Goal: Task Accomplishment & Management: Manage account settings

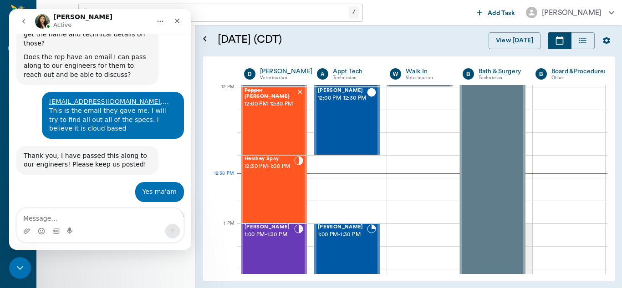
scroll to position [6918, 0]
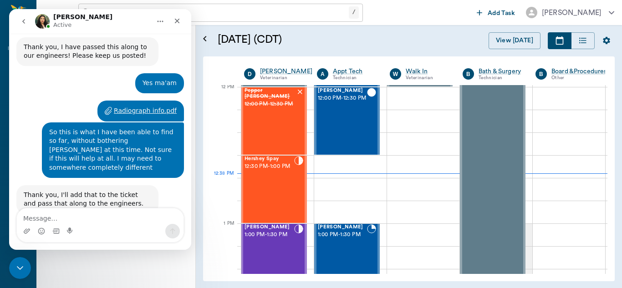
click at [26, 21] on icon "go back" at bounding box center [23, 21] width 7 height 7
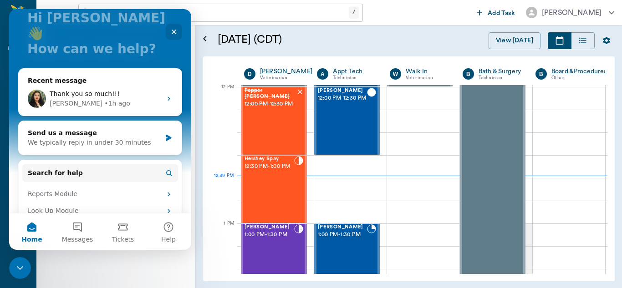
scroll to position [64, 0]
click at [77, 231] on button "Messages" at bounding box center [78, 232] width 46 height 36
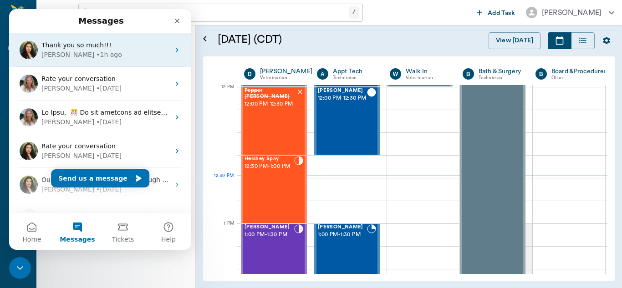
click at [161, 50] on div "Thank you so much!!!" at bounding box center [105, 46] width 129 height 10
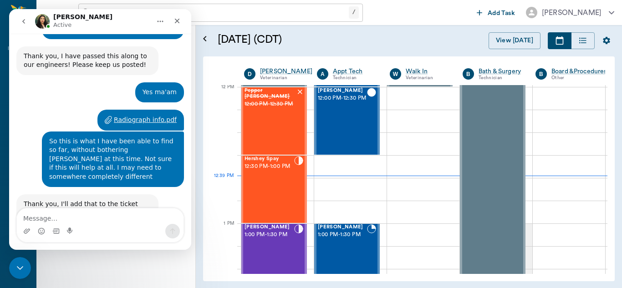
scroll to position [6918, 0]
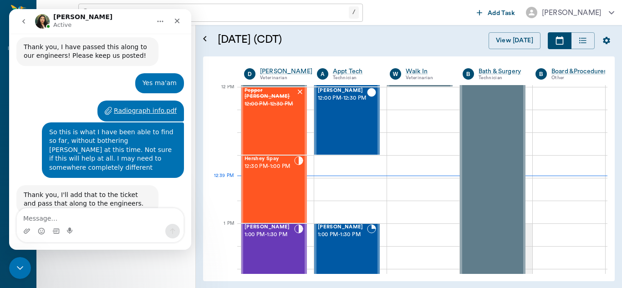
drag, startPoint x: 190, startPoint y: 210, endPoint x: 190, endPoint y: 198, distance: 12.3
click at [190, 198] on div "Ask us anything, or share your feedback. September 15 Good afternoon, this is L…" at bounding box center [100, 142] width 182 height 216
click at [26, 22] on icon "go back" at bounding box center [23, 21] width 7 height 7
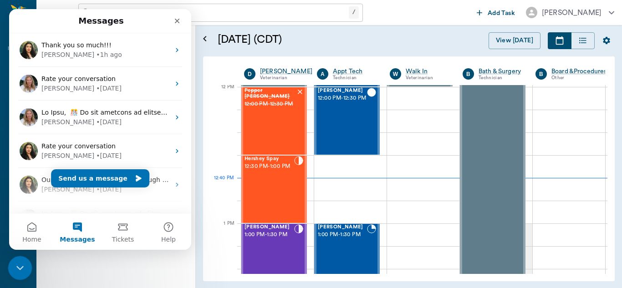
click at [26, 273] on div "Close Intercom Messenger" at bounding box center [19, 267] width 22 height 22
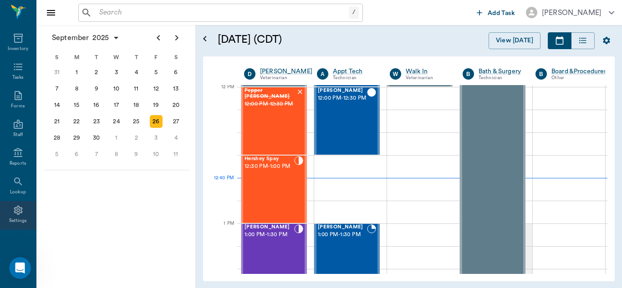
click at [15, 212] on icon at bounding box center [18, 210] width 9 height 9
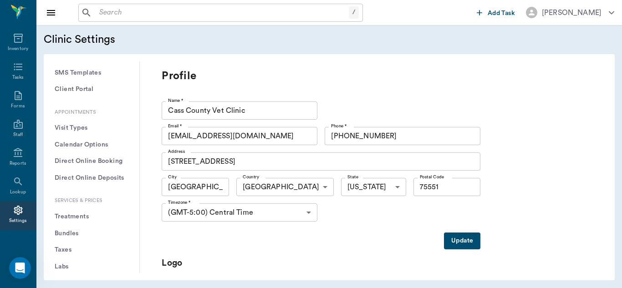
scroll to position [209, 0]
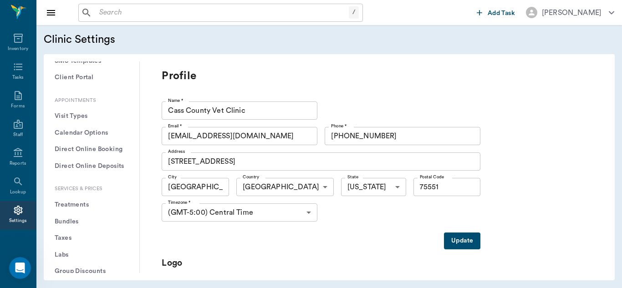
click at [79, 205] on button "Treatments" at bounding box center [91, 205] width 81 height 17
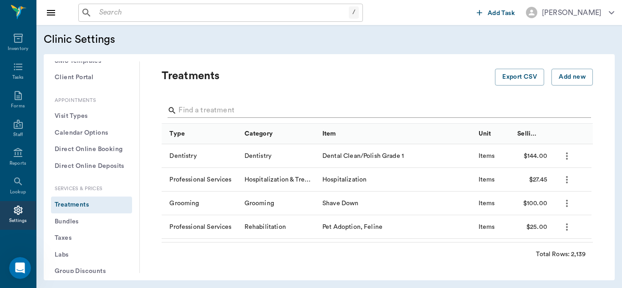
click at [214, 111] on input "Search" at bounding box center [378, 110] width 399 height 15
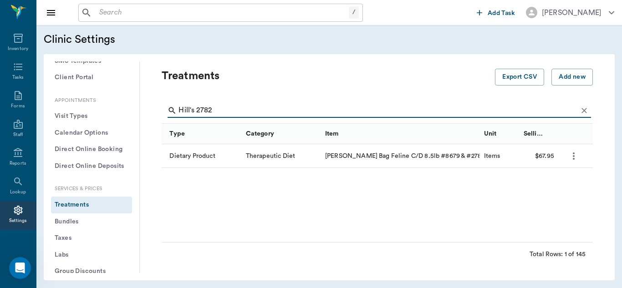
click at [227, 109] on input "Hill's 2782" at bounding box center [378, 110] width 399 height 15
type input "H"
type input "pro plan puppy smal"
